Goal: Communication & Community: Answer question/provide support

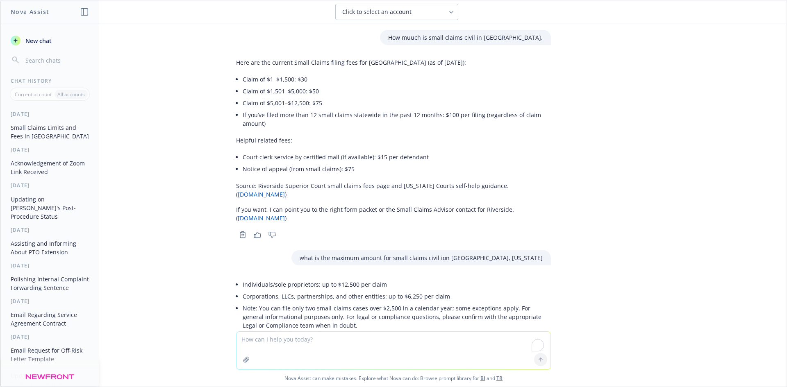
click at [263, 337] on textarea "To enrich screen reader interactions, please activate Accessibility in Grammarl…" at bounding box center [394, 351] width 314 height 38
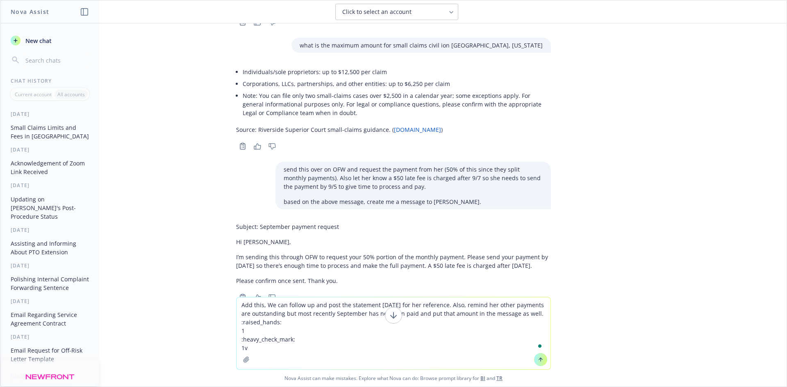
click at [265, 304] on textarea "Add this, We can follow up and post the statement [DATE] for her reference. Als…" at bounding box center [394, 334] width 314 height 72
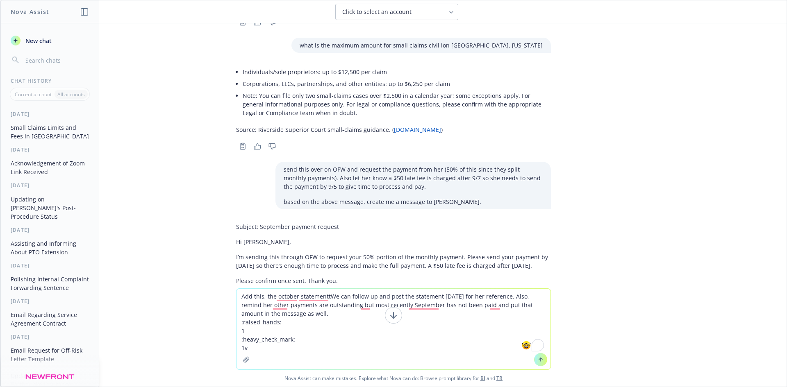
drag, startPoint x: 330, startPoint y: 297, endPoint x: 265, endPoint y: 298, distance: 64.8
click at [265, 298] on textarea "Add this, the october statementtWe can follow up and post the statement [DATE] …" at bounding box center [394, 329] width 314 height 81
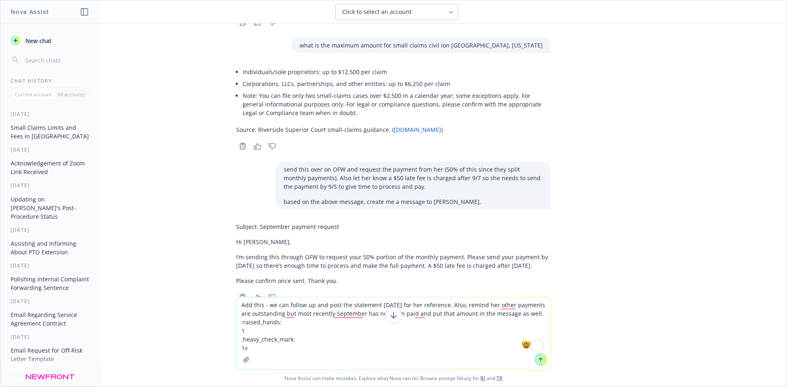
drag, startPoint x: 267, startPoint y: 348, endPoint x: 235, endPoint y: 326, distance: 38.7
click at [237, 326] on textarea "Add this - we can follow up and post the statement [DATE] for her reference. Al…" at bounding box center [394, 334] width 314 height 72
drag, startPoint x: 275, startPoint y: 335, endPoint x: 255, endPoint y: 333, distance: 20.6
click at [274, 335] on textarea "Add this - we can follow up and post the statement [DATE] for her reference. Al…" at bounding box center [394, 334] width 314 height 72
click at [246, 336] on textarea "Add this - we can follow up and post the statement [DATE] for her reference. Al…" at bounding box center [394, 334] width 314 height 72
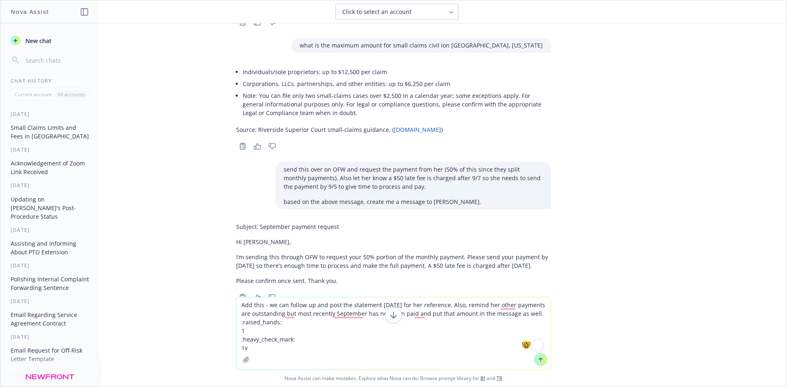
click at [239, 332] on textarea "Add this - we can follow up and post the statement [DATE] for her reference. Al…" at bounding box center [394, 334] width 314 height 72
drag, startPoint x: 239, startPoint y: 331, endPoint x: 252, endPoint y: 346, distance: 20.1
click at [252, 346] on textarea "Add this - we can follow up and post the statement [DATE] for her reference. Al…" at bounding box center [394, 334] width 314 height 72
type textarea "Add this - we can follow up and post the statement [DATE] for her reference. Al…"
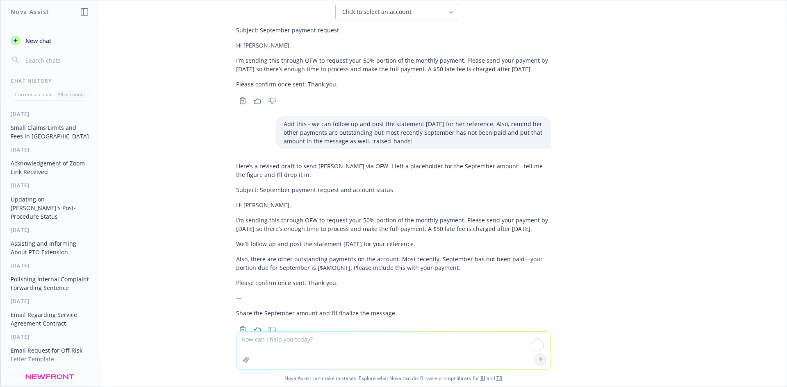
scroll to position [451, 0]
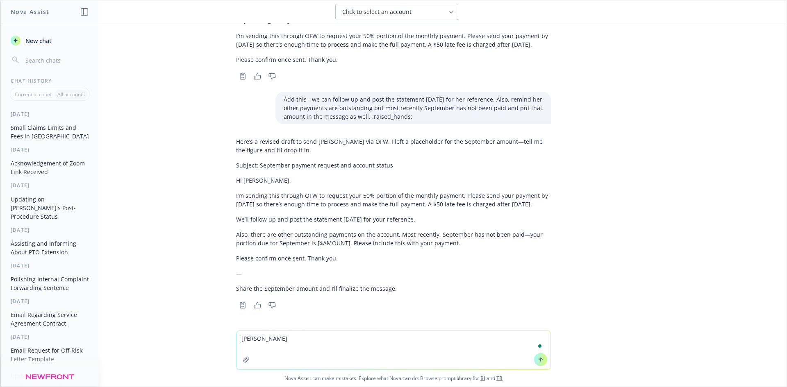
type textarea "change"
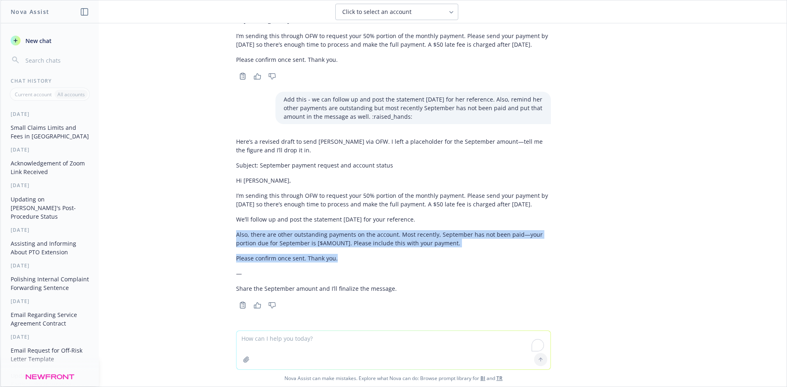
drag, startPoint x: 464, startPoint y: 252, endPoint x: 235, endPoint y: 247, distance: 229.2
click at [221, 237] on div "How muuch is small claims civil in [GEOGRAPHIC_DATA]. Here are the current Smal…" at bounding box center [393, 176] width 786 height 307
click at [245, 260] on p "Please confirm once sent. Thank you." at bounding box center [393, 258] width 315 height 9
drag, startPoint x: 231, startPoint y: 237, endPoint x: 465, endPoint y: 272, distance: 236.4
click at [502, 242] on p "Also, there are other outstanding payments on the account. Most recently, Septe…" at bounding box center [393, 238] width 315 height 17
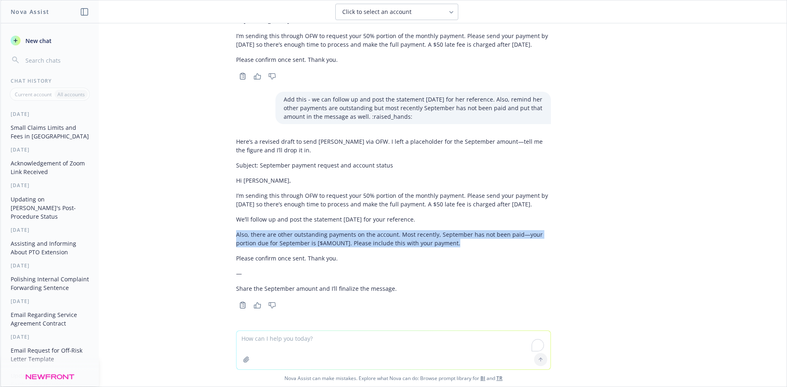
copy p "Also, there are other outstanding payments on the account. Most recently, Septe…"
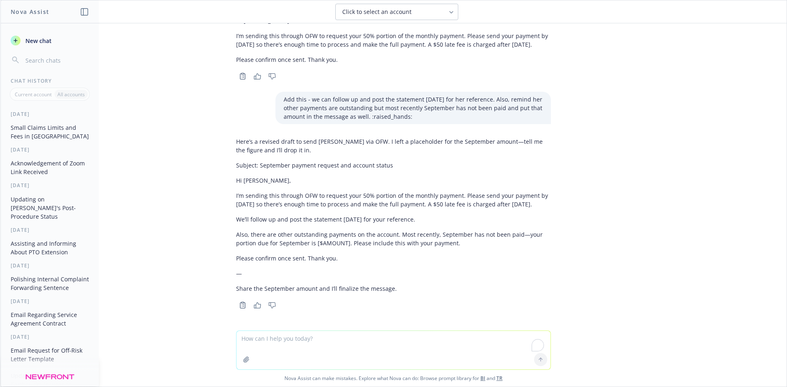
click at [329, 355] on textarea "To enrich screen reader interactions, please activate Accessibility in Grammarl…" at bounding box center [394, 350] width 314 height 39
paste textarea "Also, there are other outstanding payments on the account. Most recently, Septe…"
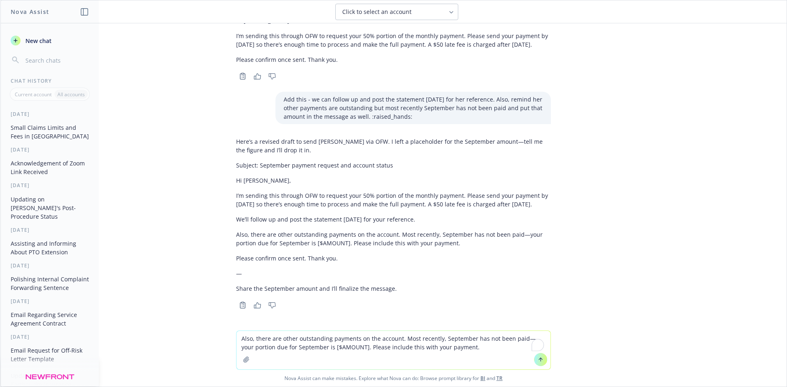
click at [241, 340] on textarea "Also, there are other outstanding payments on the account. Most recently, Septe…" at bounding box center [394, 350] width 314 height 39
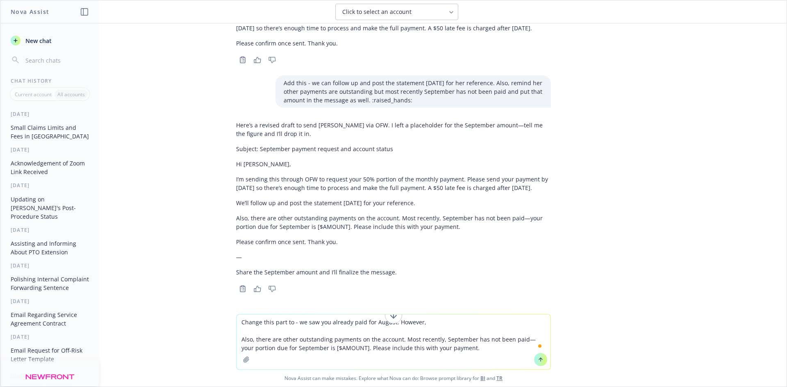
drag, startPoint x: 253, startPoint y: 339, endPoint x: 396, endPoint y: 338, distance: 142.7
click at [396, 338] on textarea "Change this part to - we saw you already paid for August. However, Also, there …" at bounding box center [394, 342] width 314 height 55
click at [424, 325] on textarea "Change this part to - we saw you already paid for August. However, Also, there …" at bounding box center [394, 342] width 314 height 55
paste textarea "there are other outstanding payments on the account"
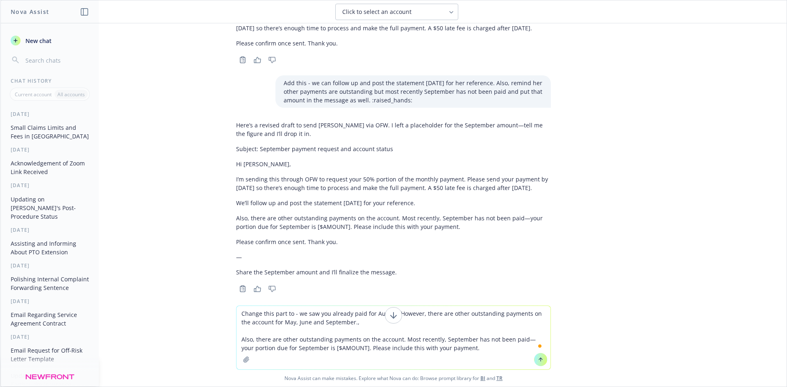
type textarea "Change this part to - we saw you already paid for August. However, there are ot…"
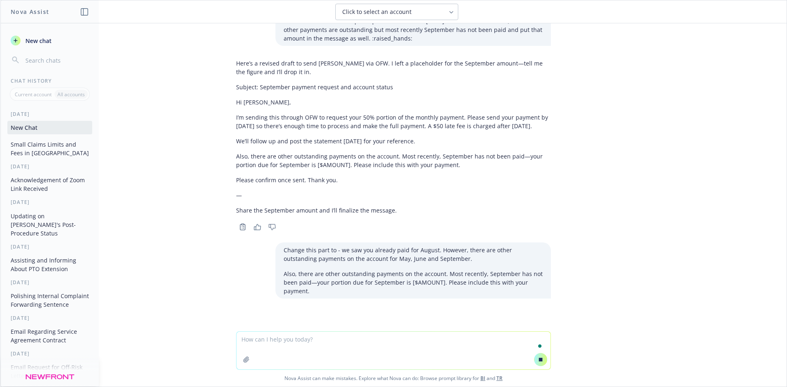
scroll to position [480, 0]
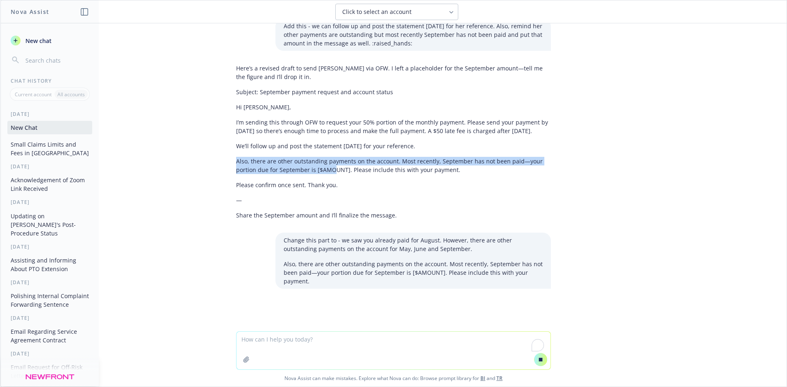
drag, startPoint x: 360, startPoint y: 176, endPoint x: 378, endPoint y: 180, distance: 19.2
click at [370, 178] on div "How muuch is small claims civil in [GEOGRAPHIC_DATA]. Here are the current Smal…" at bounding box center [393, 177] width 786 height 308
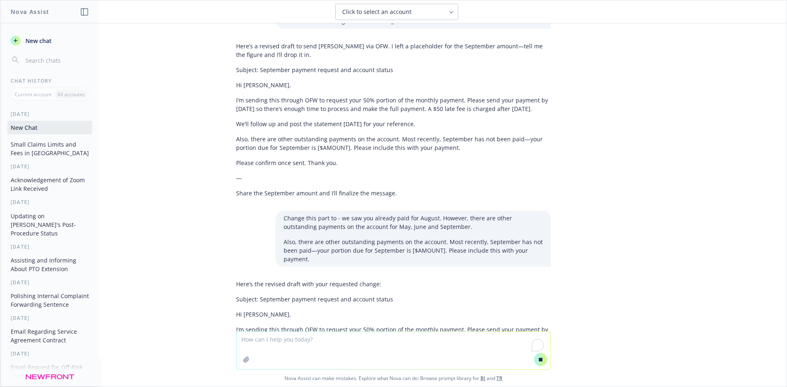
click at [429, 198] on p "Share the September amount and I’ll finalize the message." at bounding box center [393, 193] width 315 height 9
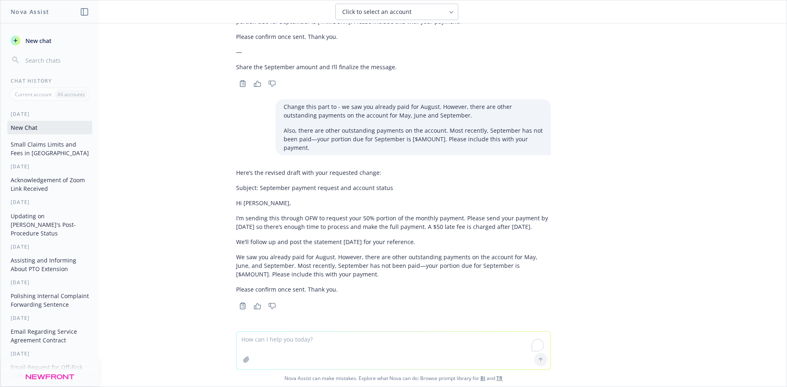
scroll to position [682, 0]
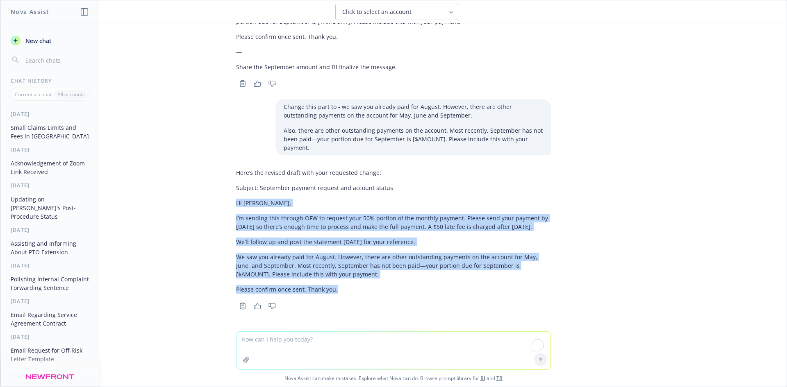
drag, startPoint x: 334, startPoint y: 293, endPoint x: 221, endPoint y: 192, distance: 151.6
click at [221, 192] on div "How muuch is small claims civil in [GEOGRAPHIC_DATA]. Here are the current Smal…" at bounding box center [393, 177] width 786 height 308
copy div "Hi [PERSON_NAME], I’m sending this through OFW to request your 50% portion of t…"
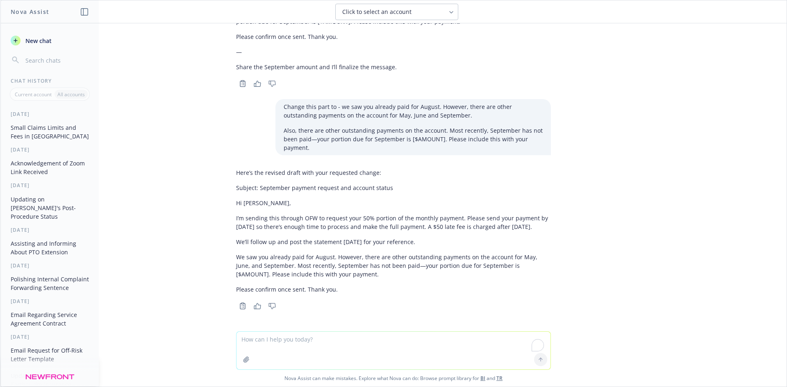
drag, startPoint x: 351, startPoint y: 172, endPoint x: 301, endPoint y: 114, distance: 75.6
click at [351, 171] on div "Here’s the revised draft with your requested change: Subject: September payment…" at bounding box center [393, 231] width 315 height 132
click at [326, 338] on textarea "To enrich screen reader interactions, please activate Accessibility in Grammarl…" at bounding box center [394, 351] width 314 height 38
paste textarea "@[PERSON_NAME] got it. FYI, that October excel is based on September charges an…"
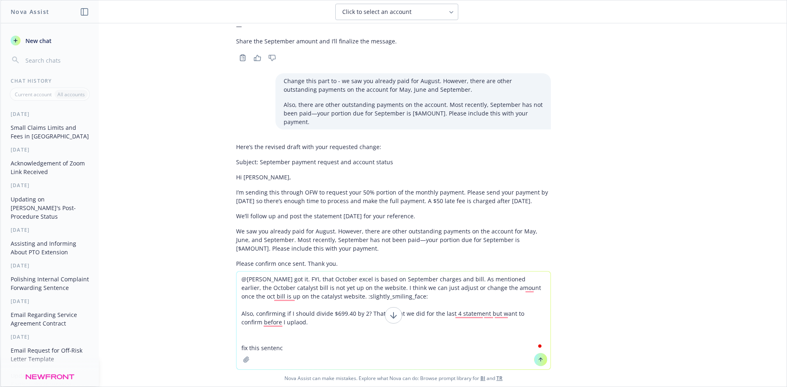
type textarea "@[PERSON_NAME] got it. FYI, that October excel is based on September charges an…"
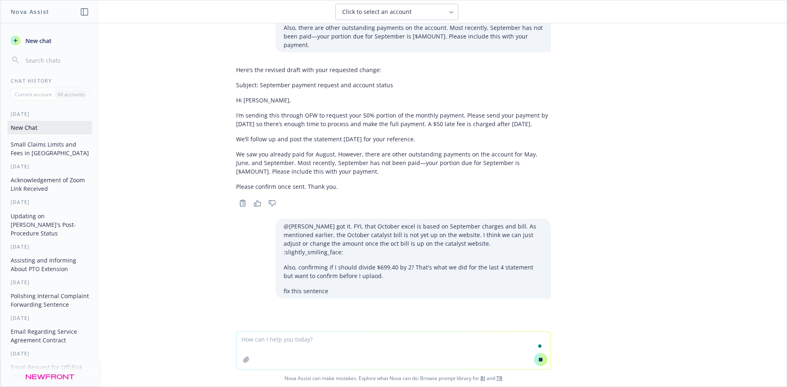
scroll to position [712, 0]
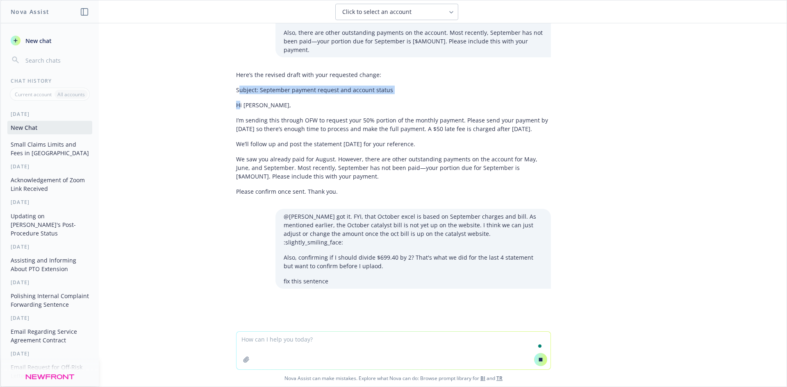
click at [236, 104] on div "Here’s the revised draft with your requested change: Subject: September payment…" at bounding box center [393, 133] width 315 height 132
click at [236, 105] on p "Hi [PERSON_NAME]," at bounding box center [393, 105] width 315 height 9
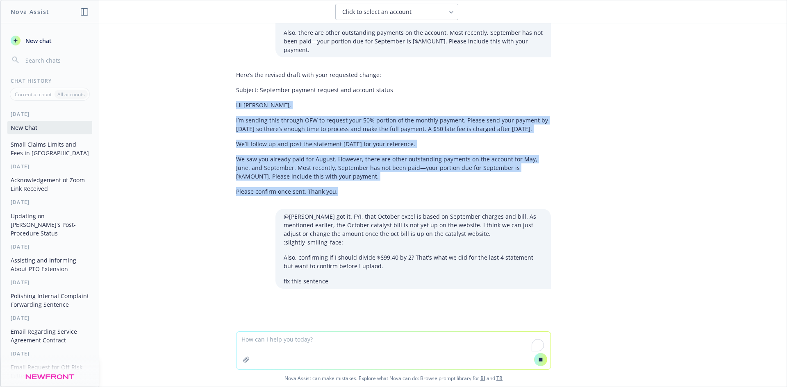
drag, startPoint x: 232, startPoint y: 109, endPoint x: 361, endPoint y: 198, distance: 156.9
click at [361, 199] on div "Here’s the revised draft with your requested change: Subject: September payment…" at bounding box center [393, 133] width 315 height 132
copy div "Hi [PERSON_NAME], I’m sending this through OFW to request your 50% portion of t…"
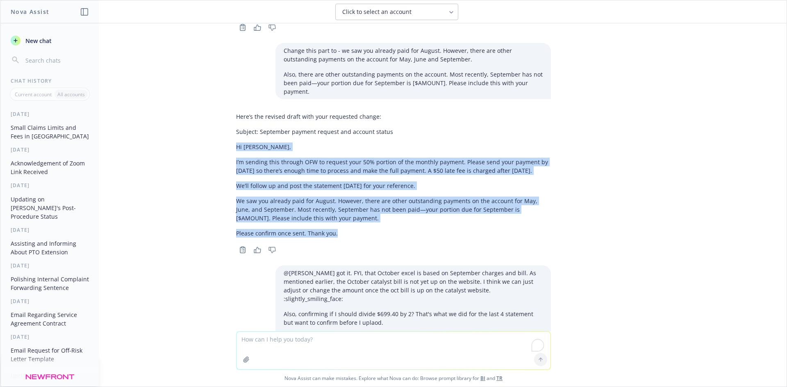
scroll to position [859, 0]
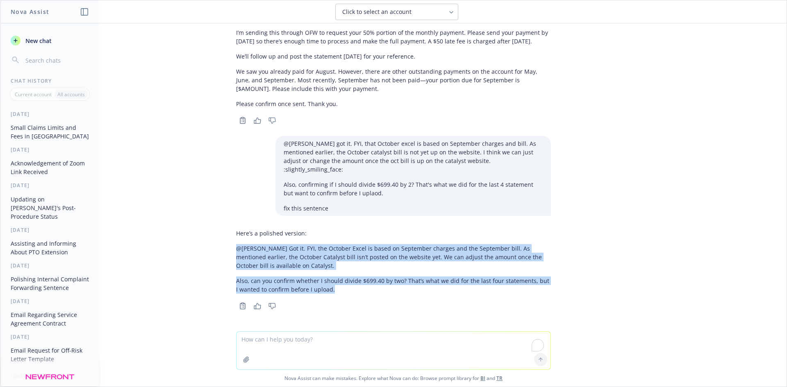
drag, startPoint x: 298, startPoint y: 282, endPoint x: 225, endPoint y: 250, distance: 80.4
click at [230, 250] on div "Here’s a polished version: @[PERSON_NAME] Got it. FYI, the October Excel is bas…" at bounding box center [394, 269] width 328 height 86
copy div "@[PERSON_NAME] Got it. FYI, the October Excel is based on September charges and…"
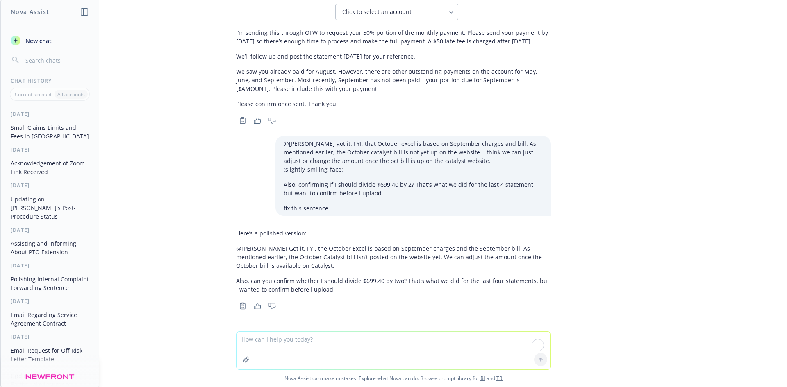
click at [311, 334] on textarea "To enrich screen reader interactions, please activate Accessibility in Grammarl…" at bounding box center [394, 351] width 314 height 38
click at [312, 338] on textarea "To enrich screen reader interactions, please activate Accessibility in Grammarl…" at bounding box center [394, 351] width 314 height 38
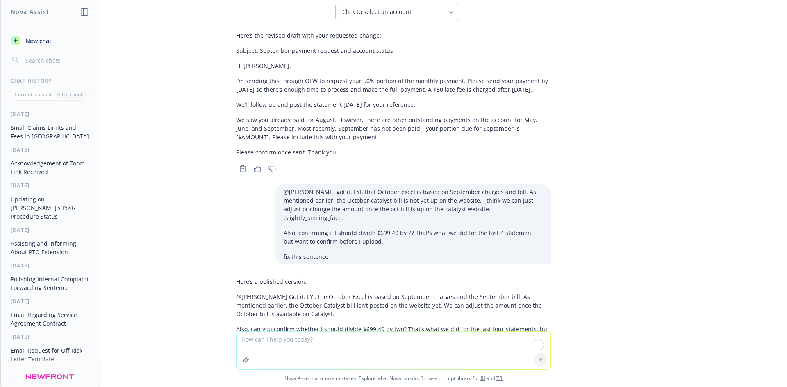
scroll to position [736, 0]
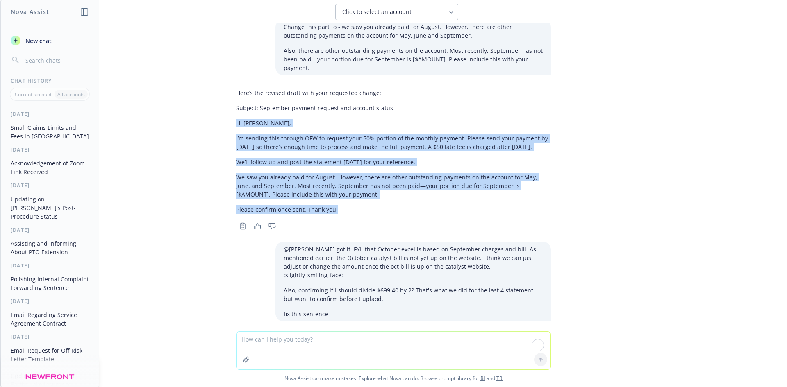
drag, startPoint x: 337, startPoint y: 235, endPoint x: 217, endPoint y: 143, distance: 150.9
click at [217, 143] on div "How muuch is small claims civil in [GEOGRAPHIC_DATA]. Here are the current Smal…" at bounding box center [393, 177] width 786 height 308
copy div "Hi [PERSON_NAME], I’m sending this through OFW to request your 50% portion of t…"
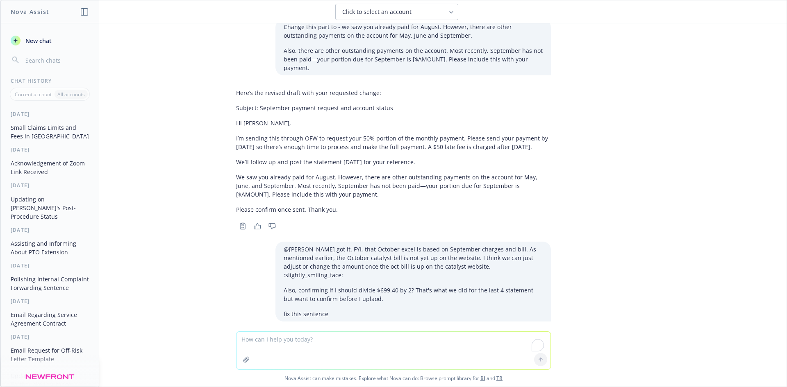
click at [313, 352] on textarea "To enrich screen reader interactions, please activate Accessibility in Grammarl…" at bounding box center [394, 351] width 314 height 38
paste textarea "Hi [PERSON_NAME], I’m sending this through OFW to request your 50% portion of t…"
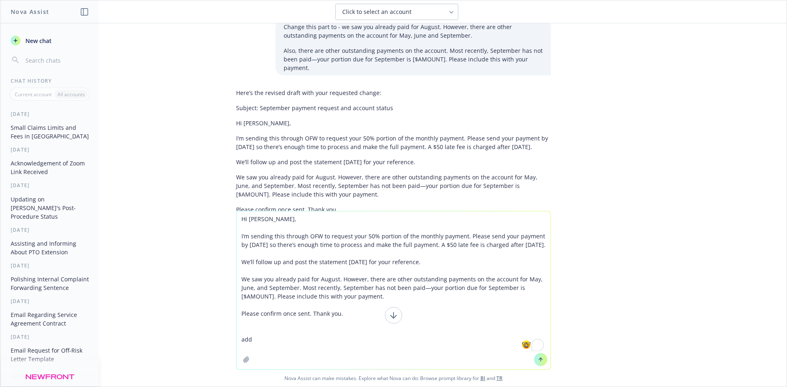
drag, startPoint x: 271, startPoint y: 307, endPoint x: 242, endPoint y: 270, distance: 46.7
click at [239, 307] on textarea "Hi [PERSON_NAME], I’m sending this through OFW to request your 50% portion of t…" at bounding box center [394, 291] width 314 height 158
click at [248, 302] on textarea "Hi [PERSON_NAME], I’m sending this through OFW to request your 50% portion of t…" at bounding box center [394, 291] width 314 height 158
drag, startPoint x: 270, startPoint y: 306, endPoint x: 237, endPoint y: 309, distance: 33.3
click at [237, 309] on textarea "Hi [PERSON_NAME], I’m sending this through OFW to request your 50% portion of t…" at bounding box center [394, 291] width 314 height 158
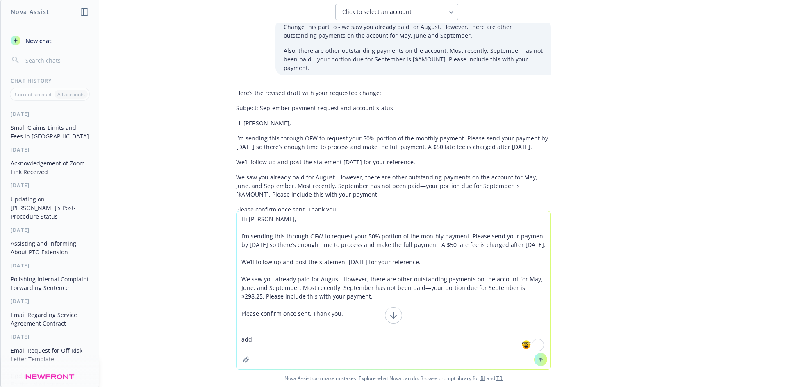
click at [292, 351] on textarea "Hi [PERSON_NAME], I’m sending this through OFW to request your 50% portion of t…" at bounding box center [394, 291] width 314 height 158
drag, startPoint x: 249, startPoint y: 349, endPoint x: 294, endPoint y: 350, distance: 44.7
click at [249, 349] on textarea "Hi [PERSON_NAME], I’m sending this through OFW to request your 50% portion of t…" at bounding box center [394, 291] width 314 height 158
type textarea "Hi [PERSON_NAME], I’m sending this through OFW to request your 50% portion of t…"
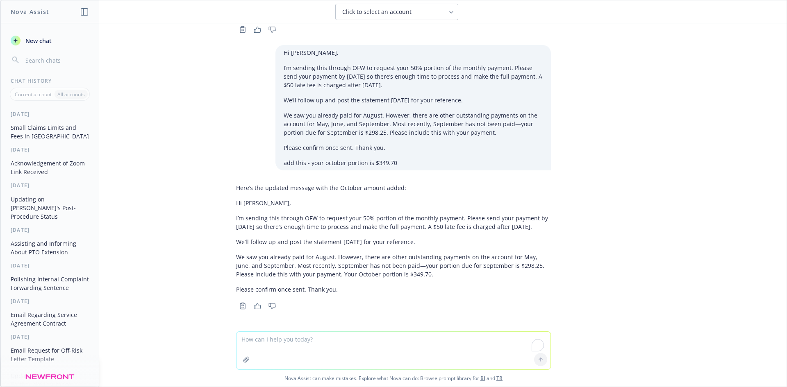
scroll to position [1144, 0]
drag, startPoint x: 409, startPoint y: 277, endPoint x: 317, endPoint y: 276, distance: 91.8
click at [317, 276] on p "We saw you already paid for August. However, there are other outstanding paymen…" at bounding box center [393, 266] width 315 height 26
copy p "Your October portion is $349.70."
click at [362, 334] on textarea "To enrich screen reader interactions, please activate Accessibility in Grammarl…" at bounding box center [394, 351] width 314 height 38
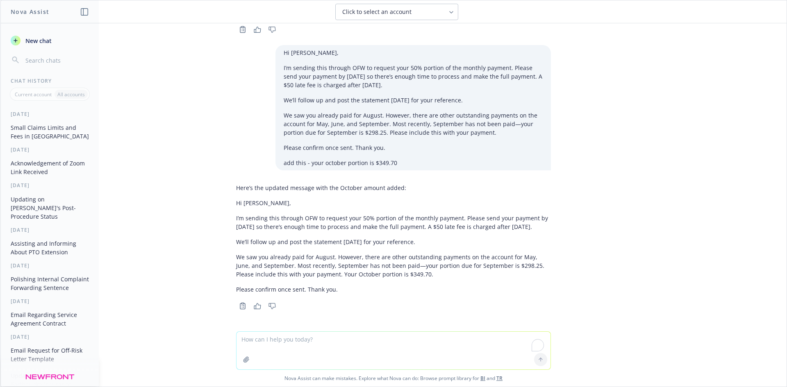
paste textarea "Your October portion is $349.70."
type textarea "Your October portion is $349.70."
drag, startPoint x: 352, startPoint y: 330, endPoint x: 251, endPoint y: 335, distance: 100.6
click at [251, 335] on div "How muuch is small claims civil in [GEOGRAPHIC_DATA]. Here are the current Smal…" at bounding box center [393, 205] width 786 height 364
drag, startPoint x: 339, startPoint y: 335, endPoint x: 209, endPoint y: 332, distance: 130.0
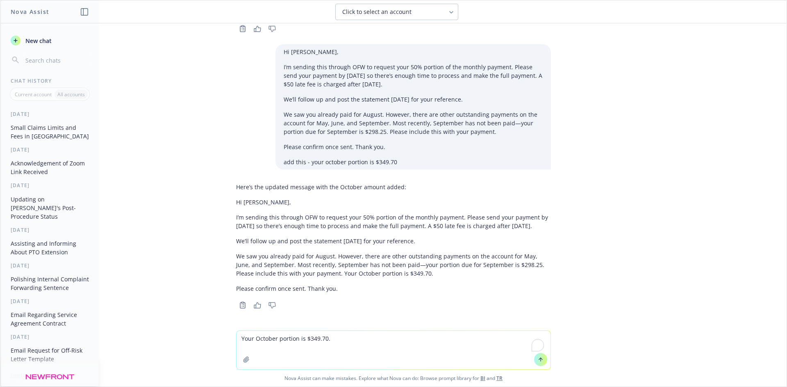
click at [209, 332] on div "Your October portion is $349.70. Nova Assist can make mistakes. Explore what No…" at bounding box center [393, 359] width 786 height 56
